Goal: Navigation & Orientation: Find specific page/section

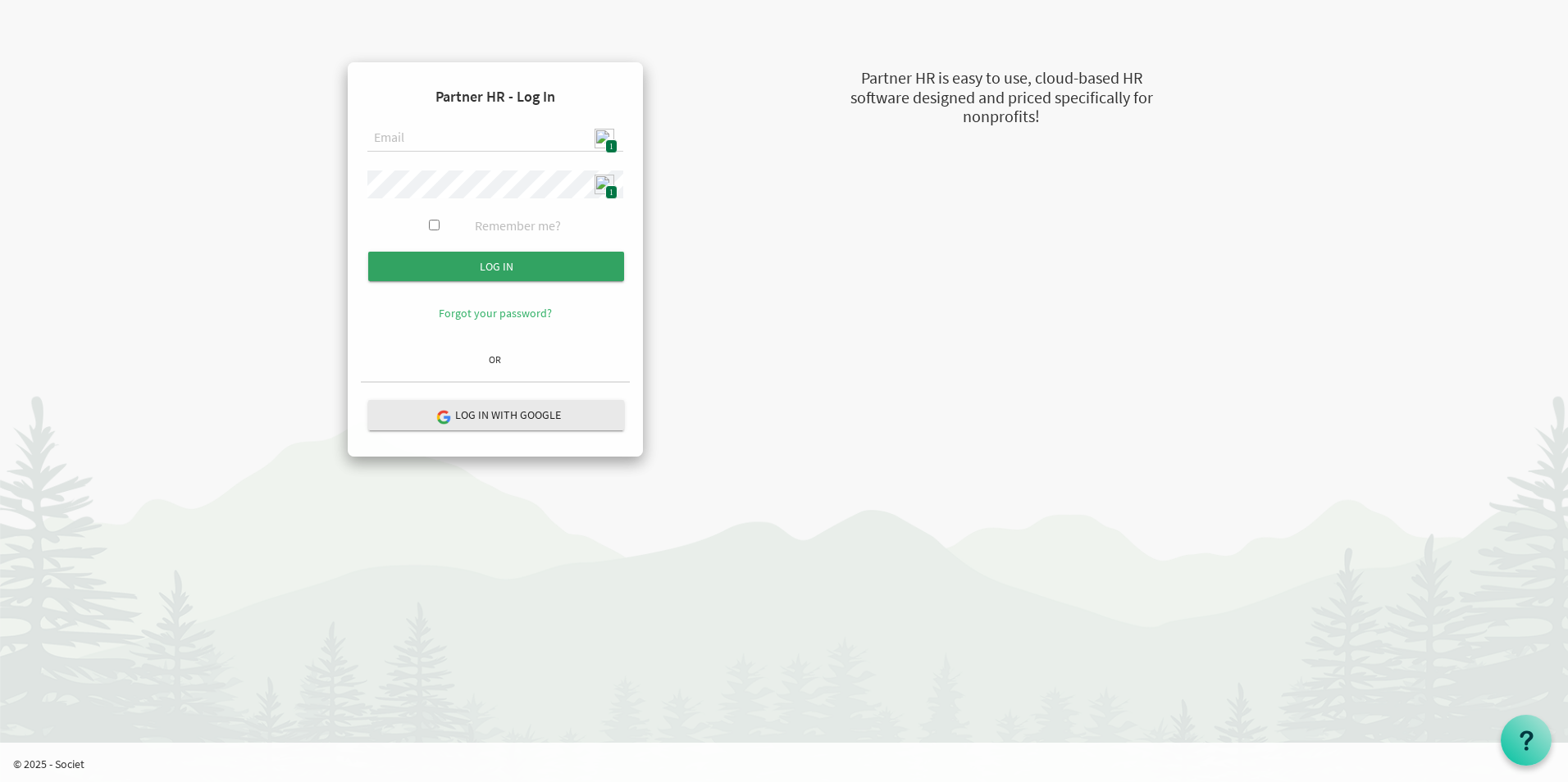
type input "admin@stepind.org"
click at [502, 262] on input "submit" at bounding box center [496, 266] width 256 height 30
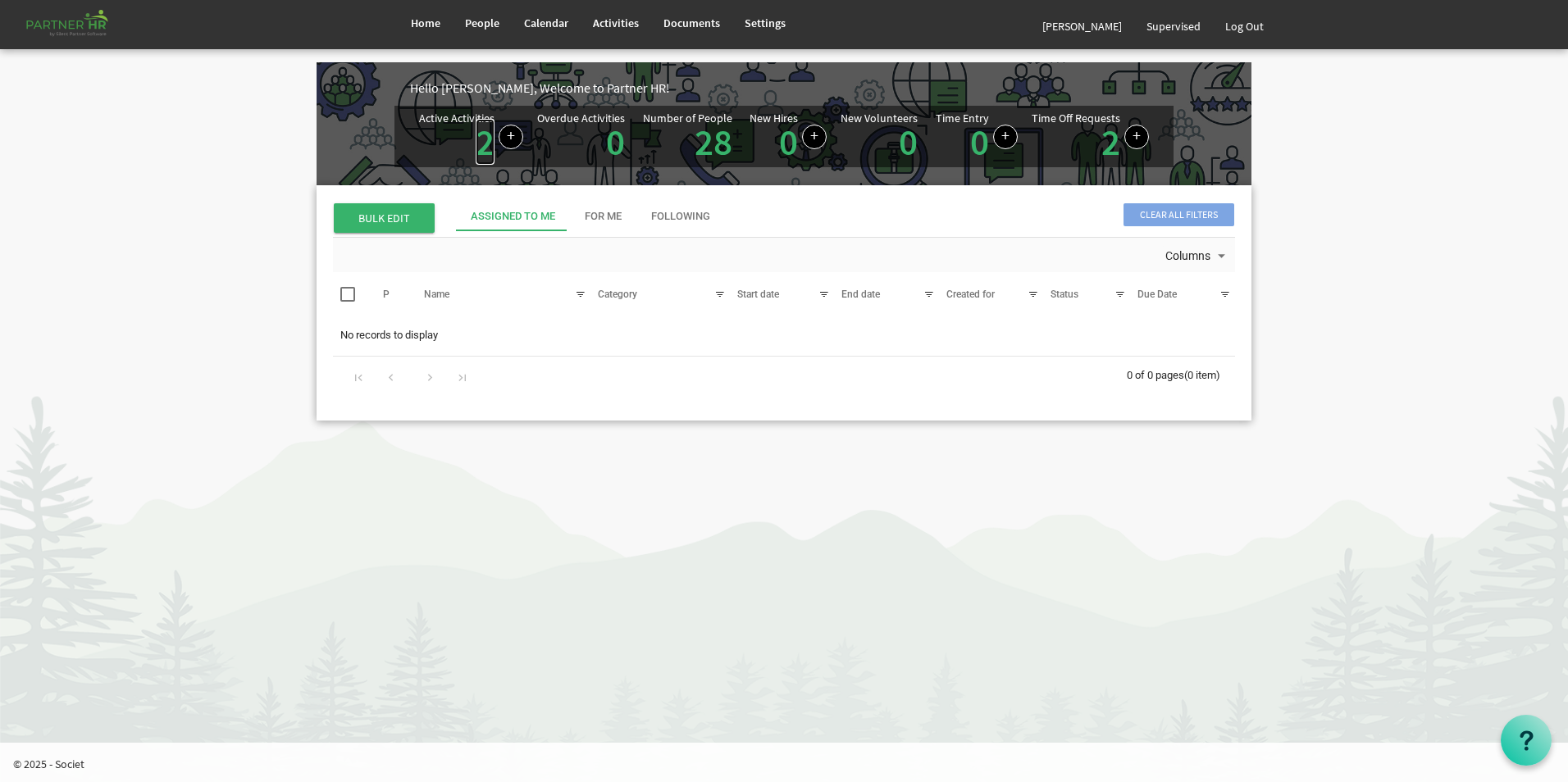
click at [487, 150] on link "2" at bounding box center [485, 142] width 19 height 46
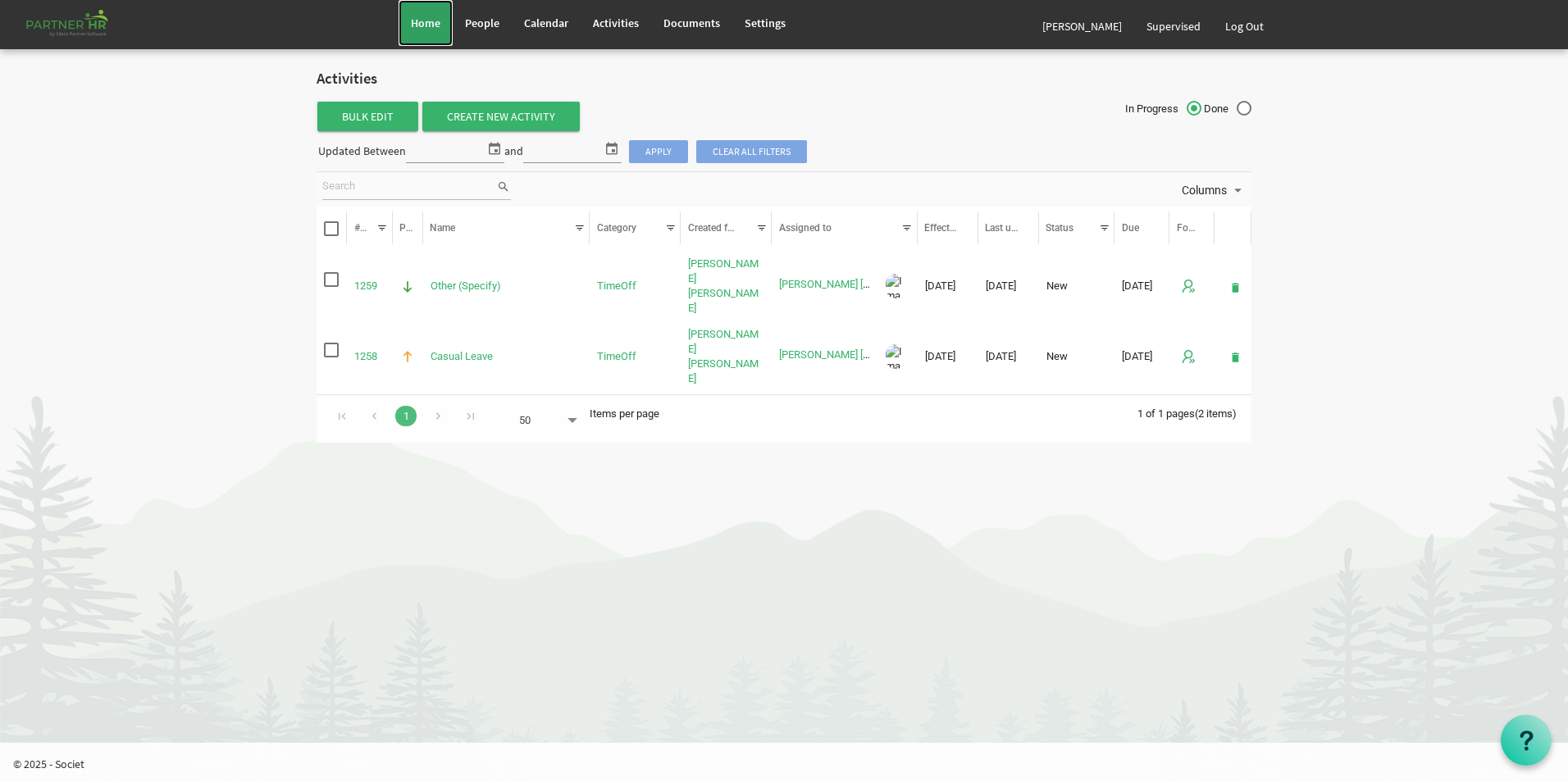
click at [407, 25] on link "Home" at bounding box center [425, 23] width 54 height 46
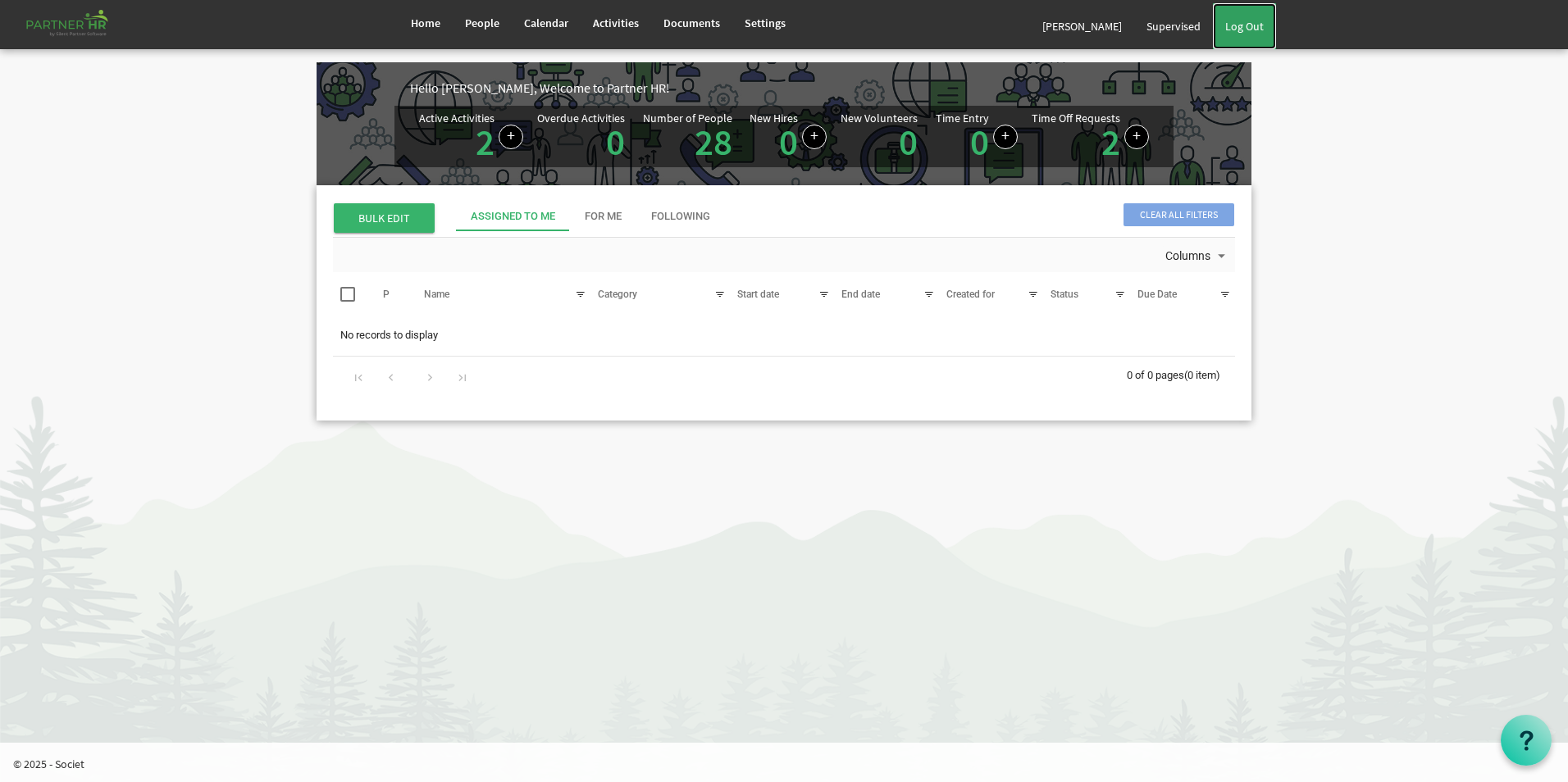
click at [1261, 21] on link "Log Out" at bounding box center [1244, 26] width 63 height 46
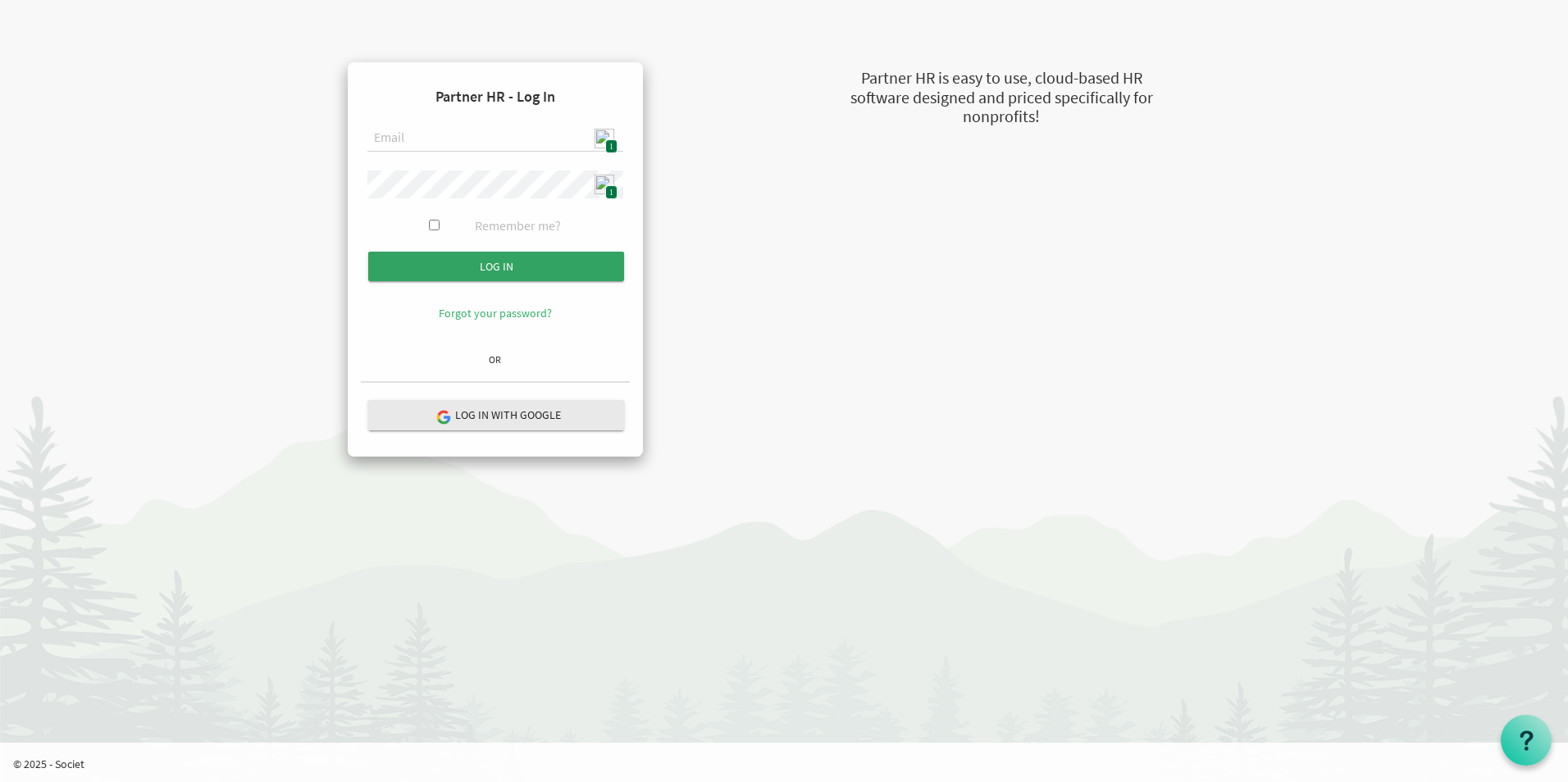
type input "[EMAIL_ADDRESS][DOMAIN_NAME]"
click at [517, 263] on input "submit" at bounding box center [496, 266] width 256 height 30
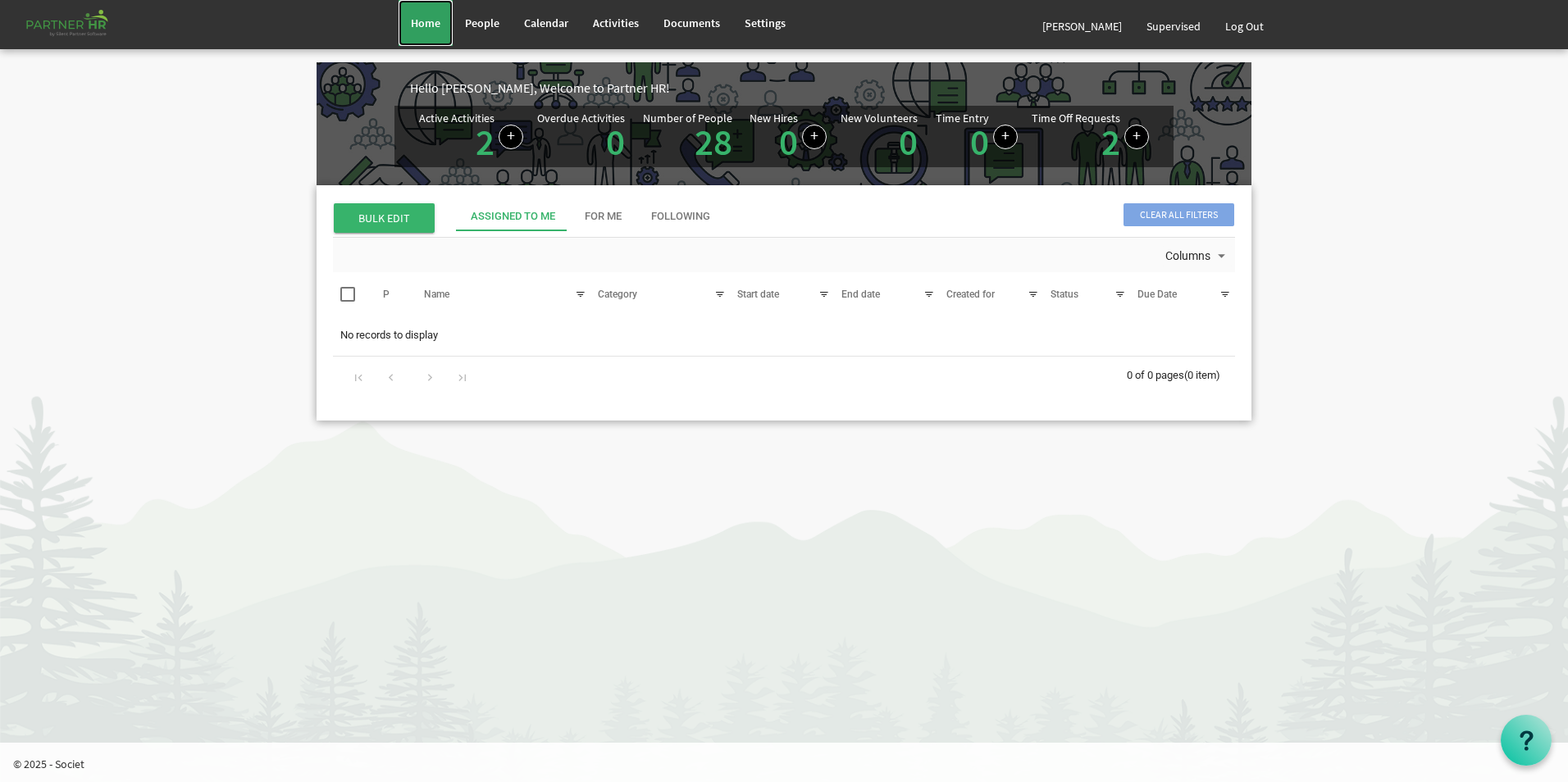
click at [425, 32] on link "Home" at bounding box center [425, 23] width 54 height 46
click at [547, 29] on span "Calendar" at bounding box center [546, 22] width 44 height 14
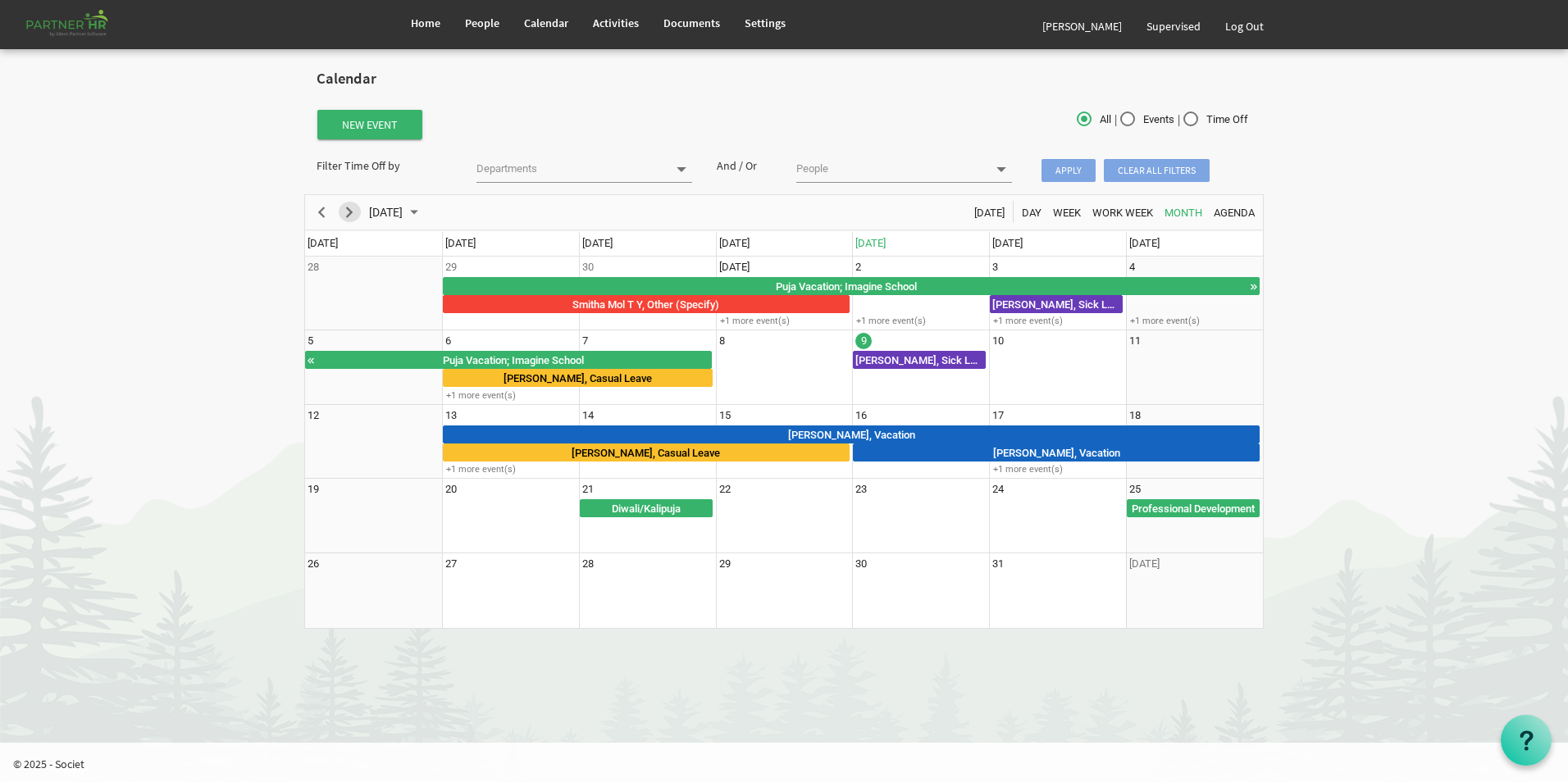
click at [359, 208] on span "Next" at bounding box center [348, 213] width 19 height 20
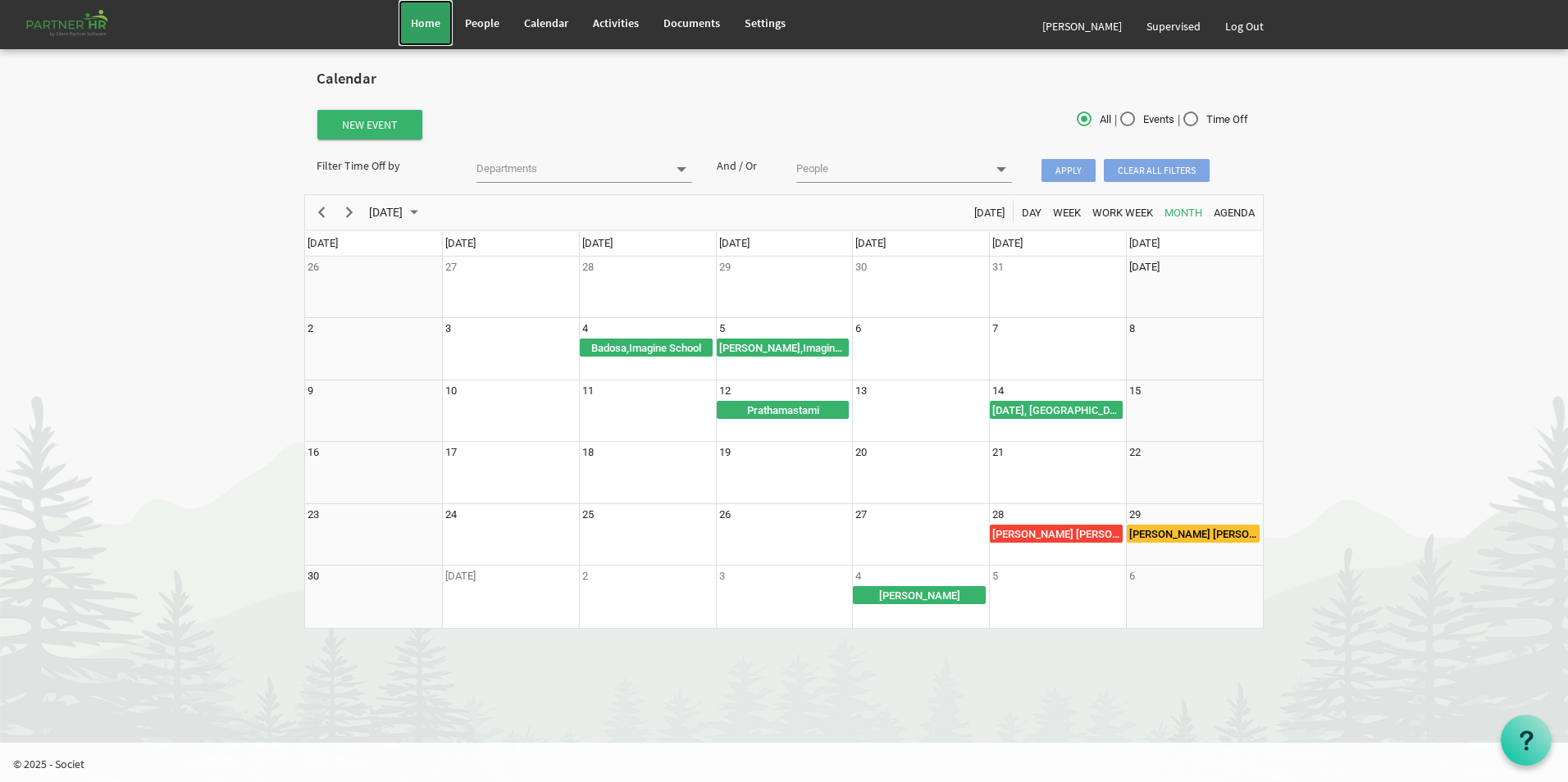
click at [417, 20] on span "Home" at bounding box center [425, 22] width 30 height 14
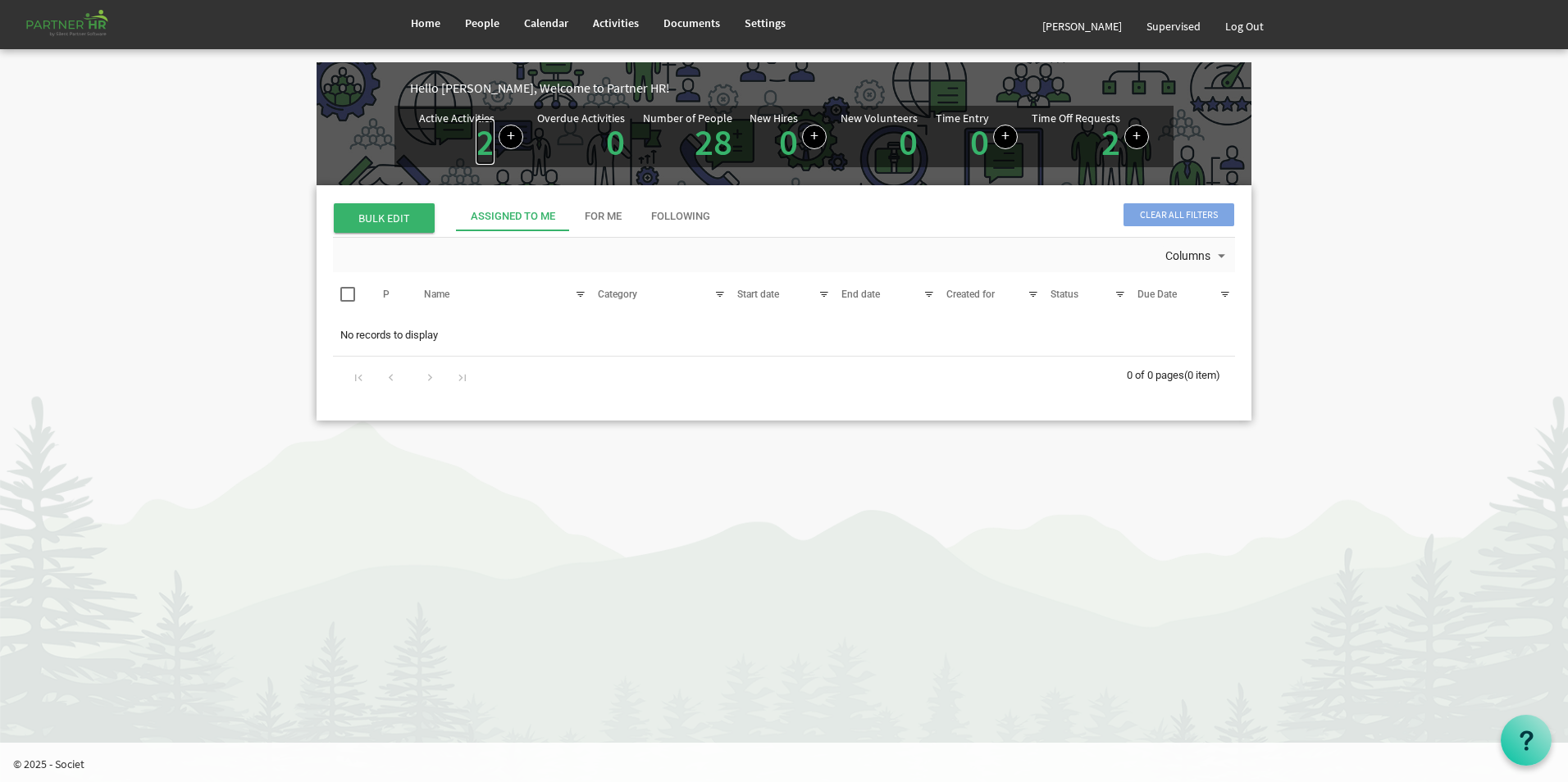
click at [483, 152] on link "2" at bounding box center [485, 142] width 19 height 46
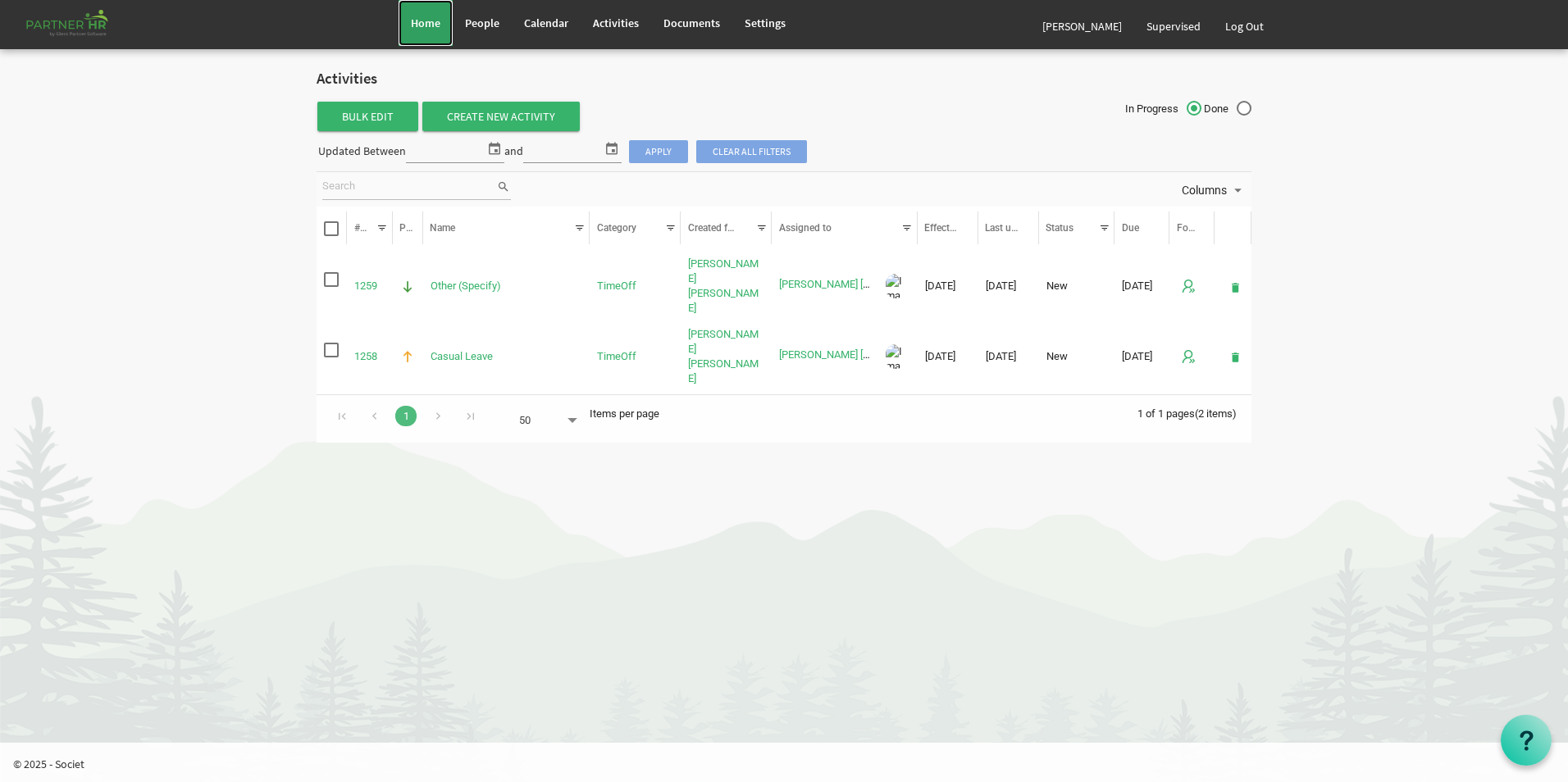
click at [424, 30] on span "Home" at bounding box center [425, 22] width 30 height 14
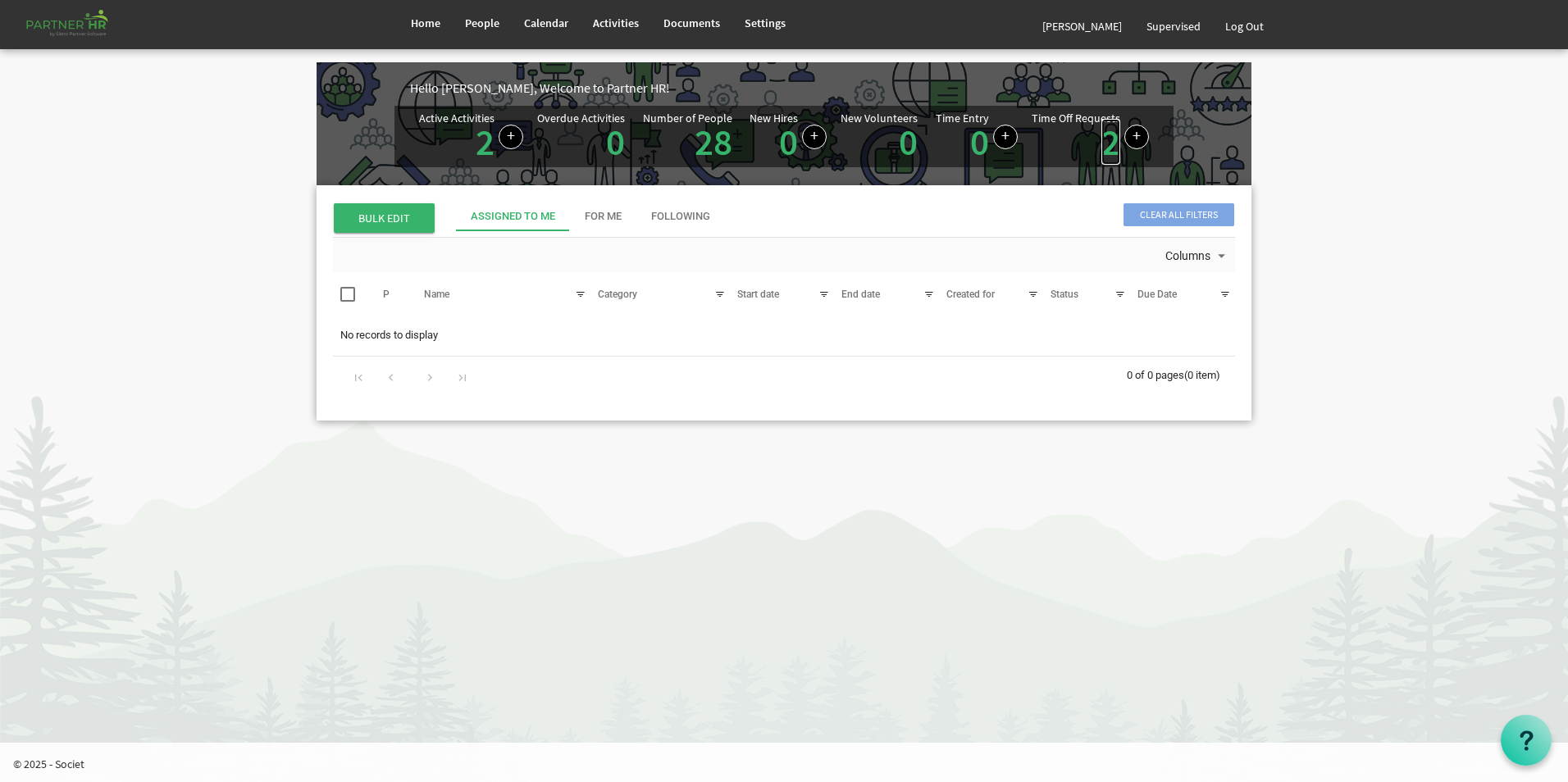
click at [1110, 152] on link "2" at bounding box center [1110, 142] width 19 height 46
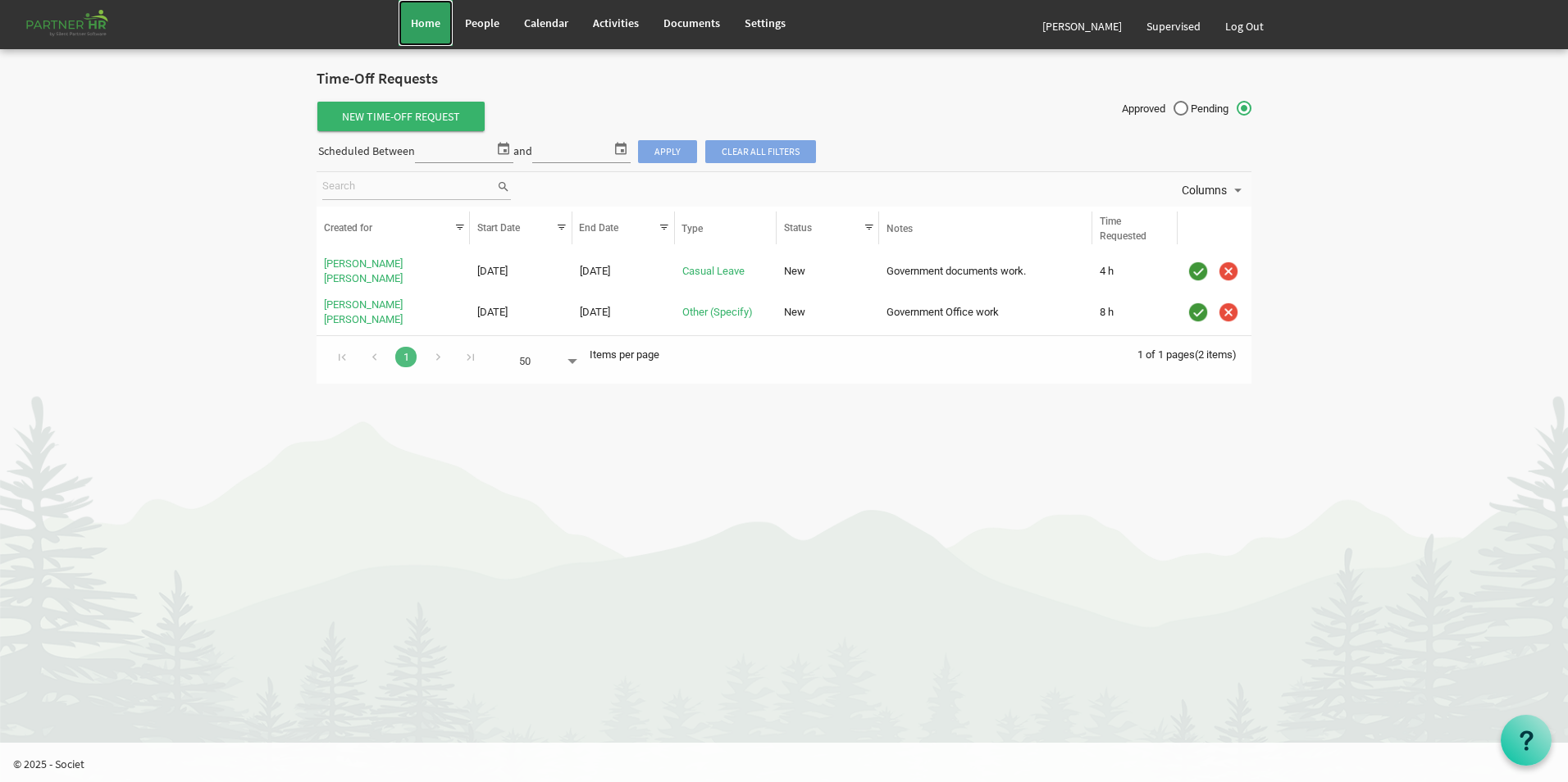
click at [425, 27] on span "Home" at bounding box center [425, 22] width 30 height 14
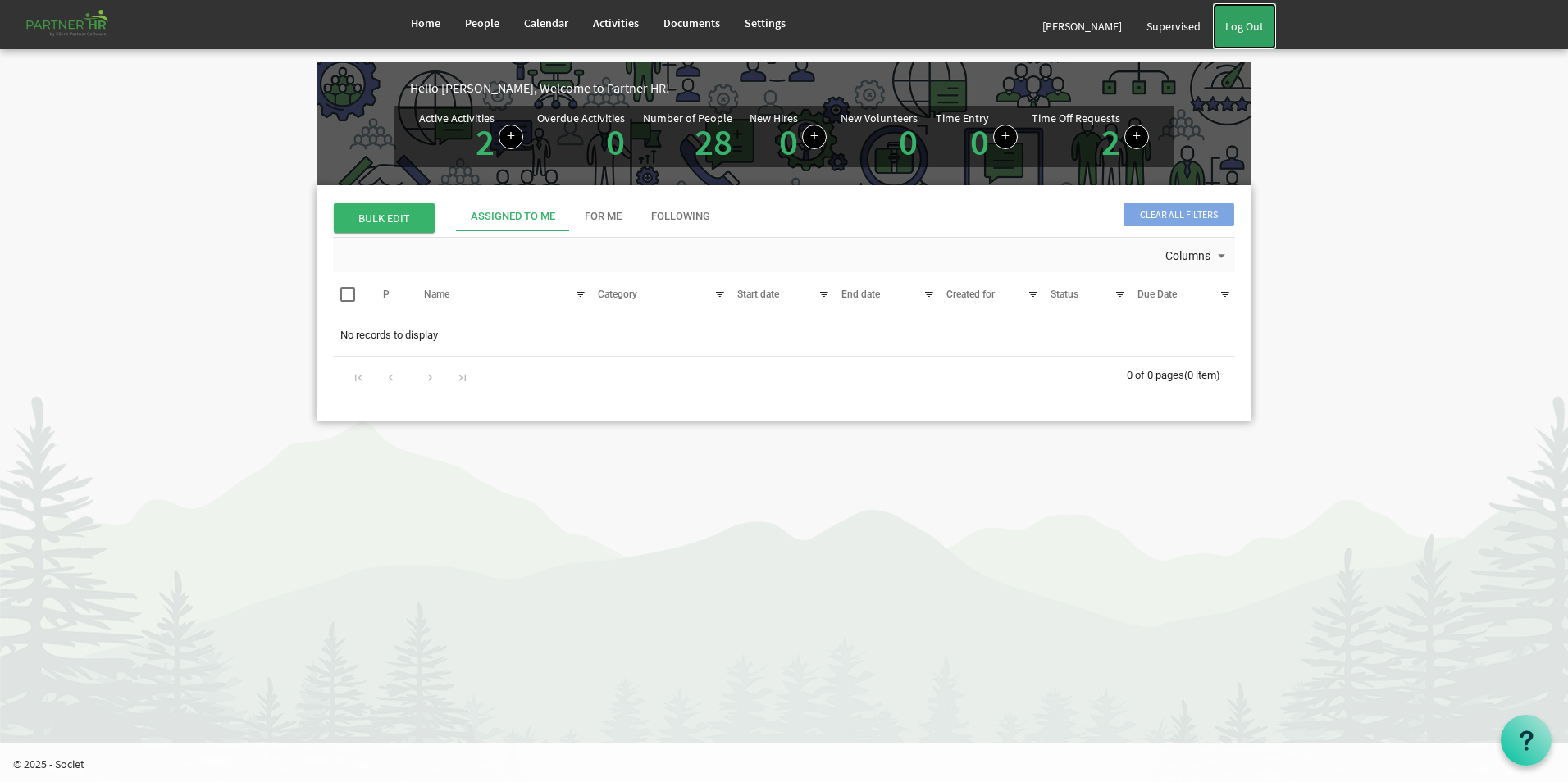
click at [1230, 28] on link "Log Out" at bounding box center [1244, 26] width 63 height 46
